Goal: Information Seeking & Learning: Learn about a topic

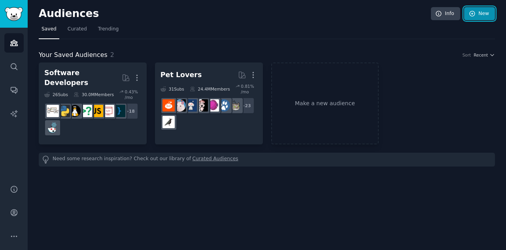
click at [483, 16] on link "New" at bounding box center [479, 13] width 31 height 13
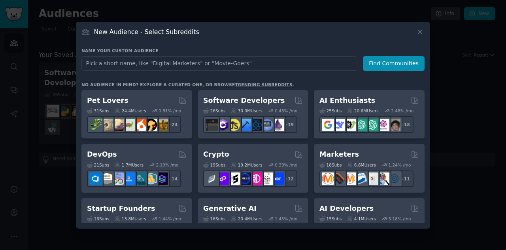
click at [149, 65] on input "text" at bounding box center [219, 63] width 276 height 15
type input "Auditors"
click button "Find Communities" at bounding box center [394, 63] width 62 height 15
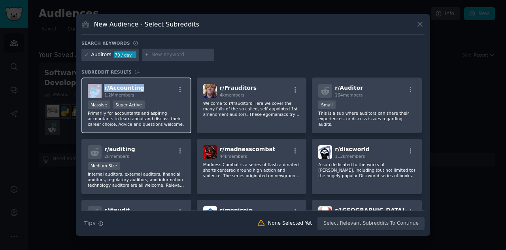
drag, startPoint x: 142, startPoint y: 88, endPoint x: 102, endPoint y: 89, distance: 40.7
click at [102, 89] on div "r/ Accounting 1.2M members" at bounding box center [136, 91] width 97 height 14
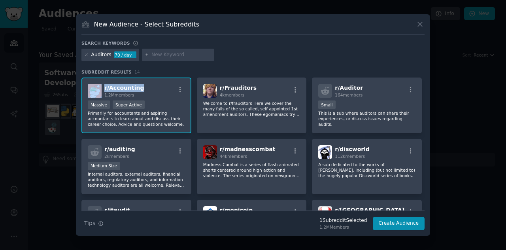
copy div "r/ Accounting"
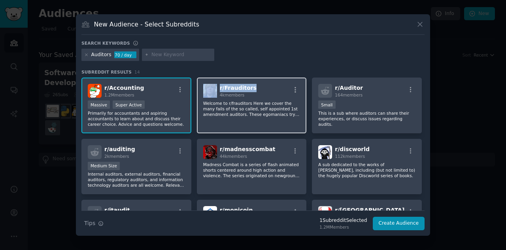
drag, startPoint x: 258, startPoint y: 88, endPoint x: 215, endPoint y: 90, distance: 43.1
click at [215, 90] on div "r/ Frauditors 4k members" at bounding box center [251, 91] width 97 height 14
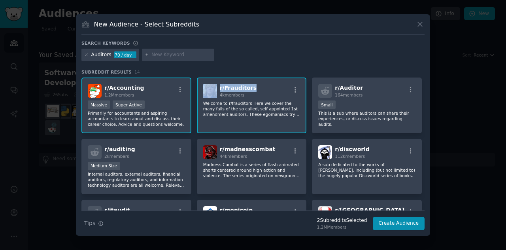
copy div "r/ Frauditors"
drag, startPoint x: 141, startPoint y: 90, endPoint x: 104, endPoint y: 90, distance: 37.1
click at [104, 90] on div "r/ Accounting 1.2M members" at bounding box center [136, 91] width 97 height 14
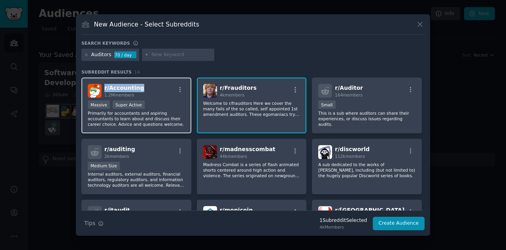
copy span "r/ Accounting"
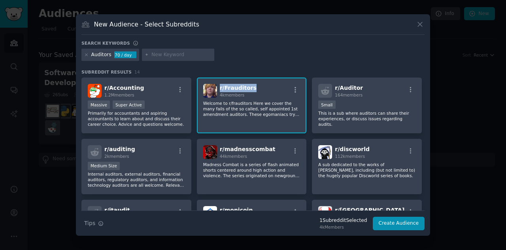
drag, startPoint x: 254, startPoint y: 87, endPoint x: 217, endPoint y: 89, distance: 36.4
click at [217, 89] on div "r/ Frauditors 4k members" at bounding box center [251, 91] width 97 height 14
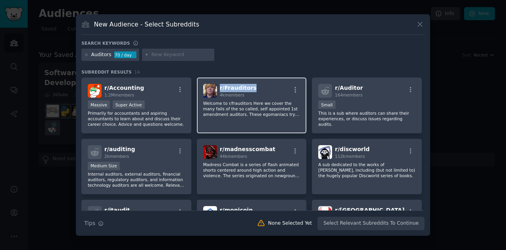
copy span "r/ Frauditors"
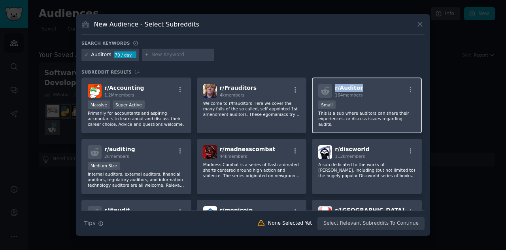
drag, startPoint x: 362, startPoint y: 87, endPoint x: 333, endPoint y: 89, distance: 28.9
click at [333, 89] on div "r/ Auditor 164 members" at bounding box center [366, 91] width 97 height 14
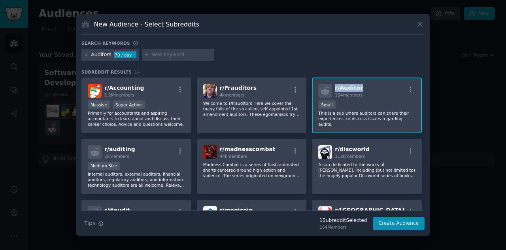
copy span "r/ Auditor"
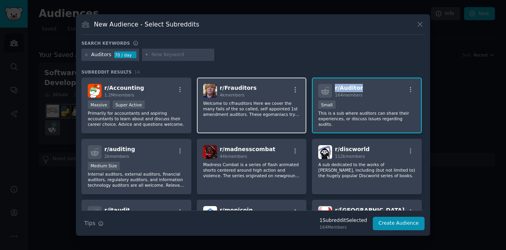
scroll to position [40, 0]
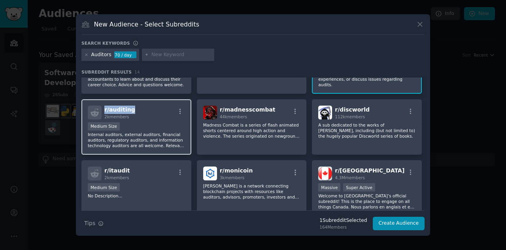
drag, startPoint x: 136, startPoint y: 111, endPoint x: 104, endPoint y: 111, distance: 31.6
click at [104, 111] on div "r/ auditing 2k members" at bounding box center [136, 113] width 97 height 14
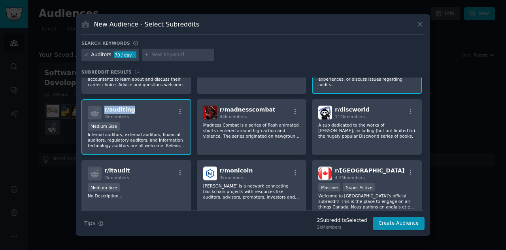
copy span "r/ auditing"
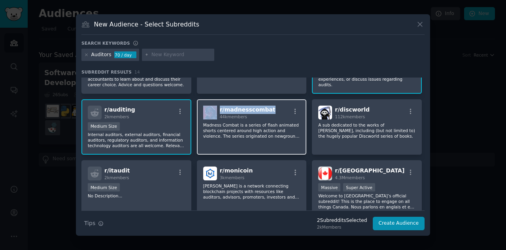
drag, startPoint x: 266, startPoint y: 108, endPoint x: 216, endPoint y: 110, distance: 49.5
click at [216, 110] on div "r/ madnesscombat 44k members" at bounding box center [251, 113] width 97 height 14
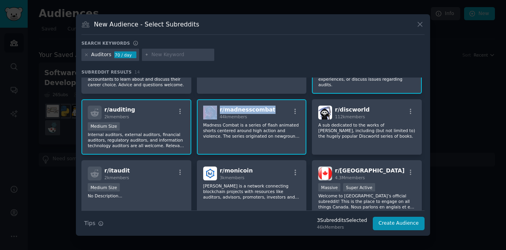
copy div "r/ madnesscombat"
click at [470, 167] on div at bounding box center [253, 125] width 506 height 250
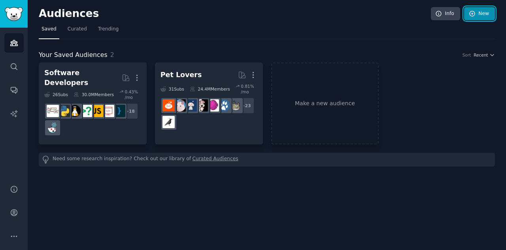
click at [483, 16] on link "New" at bounding box center [479, 13] width 31 height 13
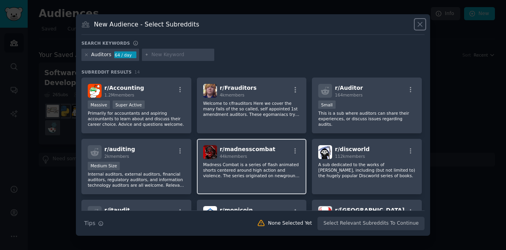
scroll to position [40, 0]
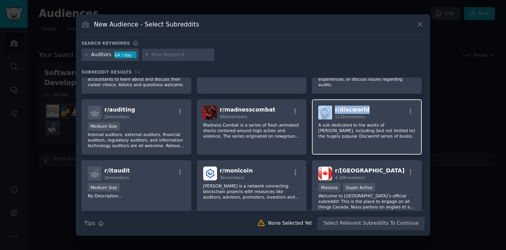
drag, startPoint x: 368, startPoint y: 109, endPoint x: 332, endPoint y: 111, distance: 36.8
click at [332, 111] on div "r/ discworld 112k members" at bounding box center [366, 113] width 97 height 14
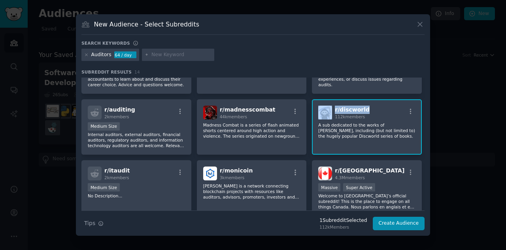
copy div "r/ discworld"
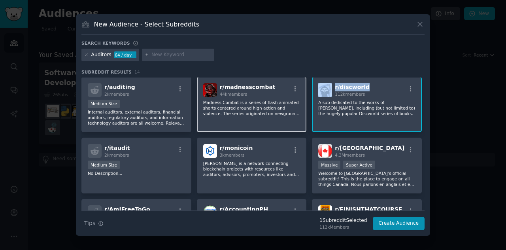
scroll to position [79, 0]
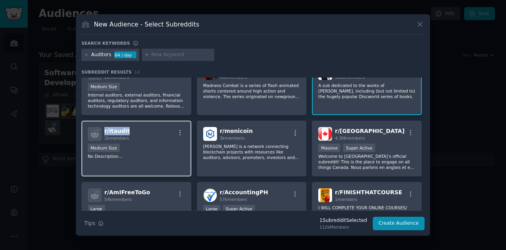
drag, startPoint x: 127, startPoint y: 131, endPoint x: 104, endPoint y: 134, distance: 23.1
click at [104, 134] on div "r/ itaudit 2k members" at bounding box center [136, 134] width 97 height 14
copy span "r/ itaudit"
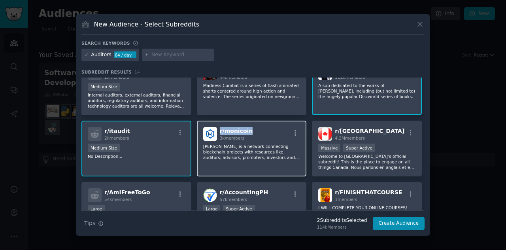
drag, startPoint x: 249, startPoint y: 132, endPoint x: 219, endPoint y: 134, distance: 30.9
click at [219, 134] on div "r/ monicoin 3k members" at bounding box center [251, 134] width 97 height 14
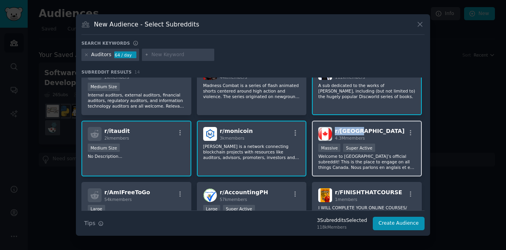
drag, startPoint x: 363, startPoint y: 132, endPoint x: 333, endPoint y: 134, distance: 30.1
click at [333, 134] on div "r/ canada 4.3M members" at bounding box center [366, 134] width 97 height 14
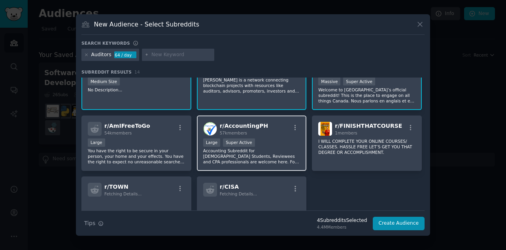
scroll to position [158, 0]
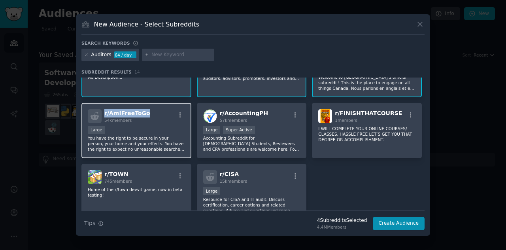
drag, startPoint x: 147, startPoint y: 113, endPoint x: 103, endPoint y: 114, distance: 44.3
click at [103, 114] on div "r/ AmIFreeToGo 54k members" at bounding box center [136, 116] width 97 height 14
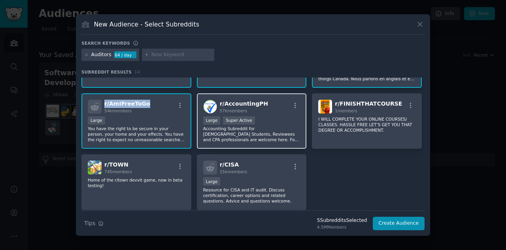
scroll to position [155, 0]
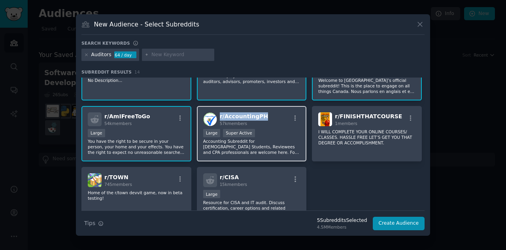
drag, startPoint x: 262, startPoint y: 115, endPoint x: 218, endPoint y: 117, distance: 43.9
click at [218, 117] on div "r/ AccountingPH 57k members" at bounding box center [251, 119] width 97 height 14
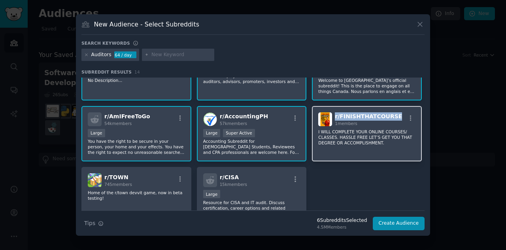
drag, startPoint x: 392, startPoint y: 116, endPoint x: 332, endPoint y: 118, distance: 60.5
click at [332, 118] on div "r/ FINISHTHATCOURSE 1 members" at bounding box center [366, 119] width 97 height 14
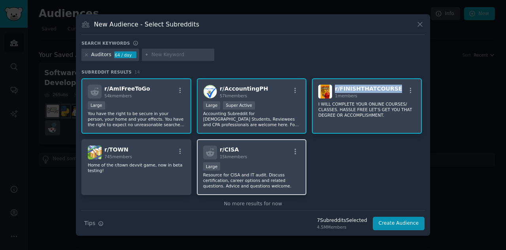
scroll to position [194, 0]
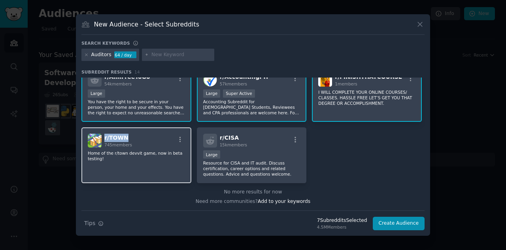
drag, startPoint x: 133, startPoint y: 137, endPoint x: 104, endPoint y: 139, distance: 28.9
click at [104, 139] on div "r/ TOWN 745 members" at bounding box center [136, 141] width 97 height 14
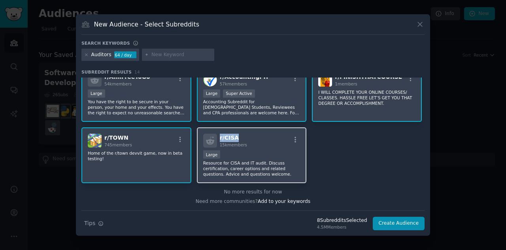
drag, startPoint x: 237, startPoint y: 136, endPoint x: 219, endPoint y: 137, distance: 18.2
click at [220, 137] on h2 "r/ CISA 15k members" at bounding box center [233, 141] width 27 height 14
